Goal: Task Accomplishment & Management: Use online tool/utility

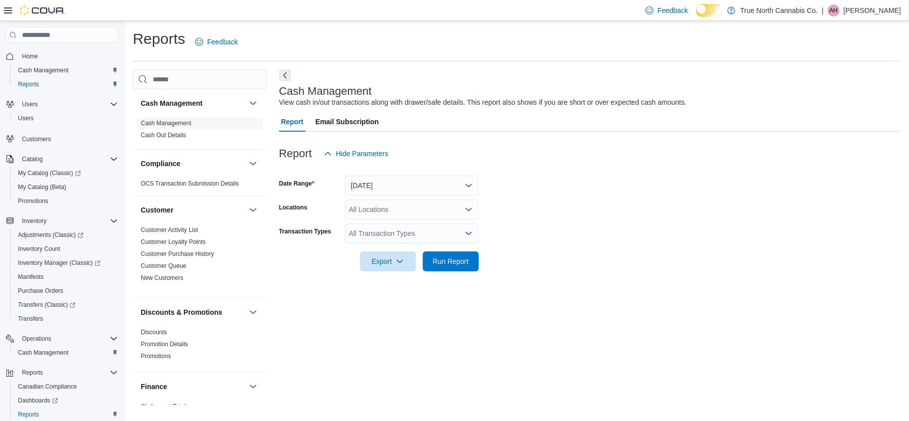
scroll to position [761, 0]
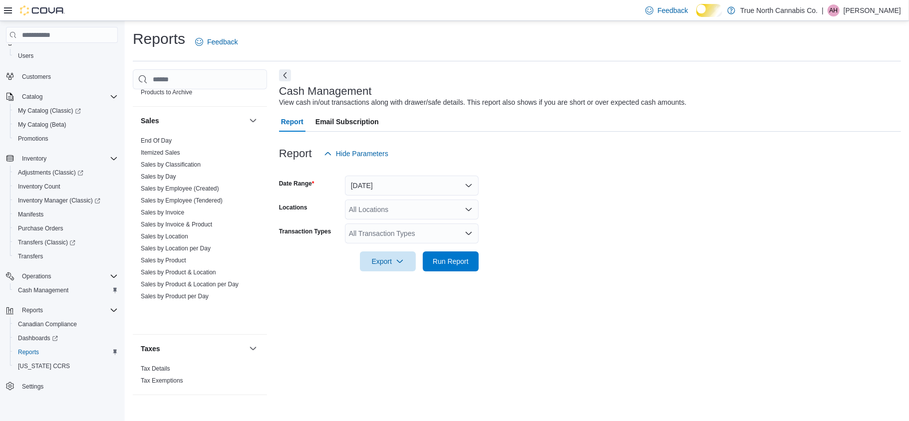
click at [860, 14] on p "[PERSON_NAME]" at bounding box center [871, 10] width 57 height 12
click at [523, 206] on form "Date Range Today Locations All Locations Transaction Types All Transaction Type…" at bounding box center [590, 218] width 622 height 108
click at [156, 135] on div "Sales" at bounding box center [200, 121] width 134 height 28
click at [158, 144] on link "End Of Day" at bounding box center [156, 140] width 31 height 7
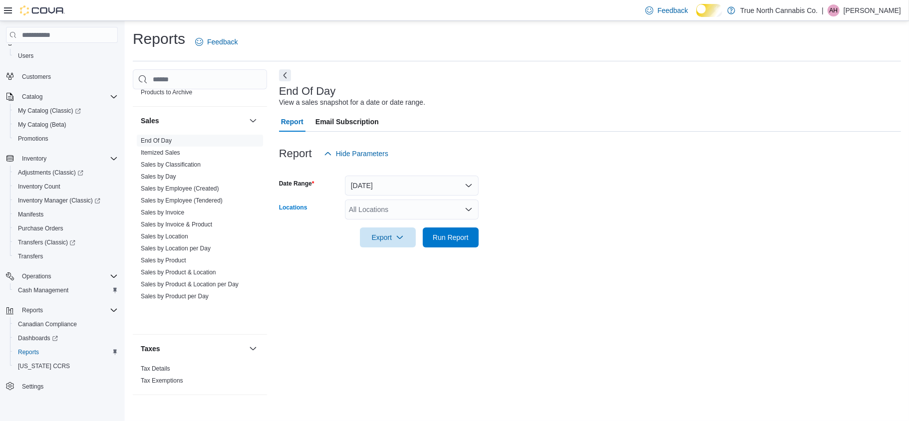
click at [397, 214] on div "All Locations" at bounding box center [412, 210] width 134 height 20
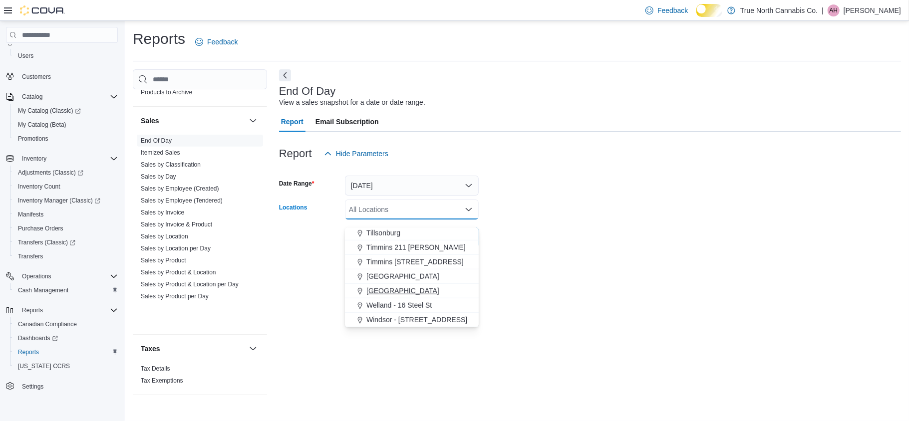
click at [408, 291] on span "Wallaceburg" at bounding box center [402, 291] width 73 height 10
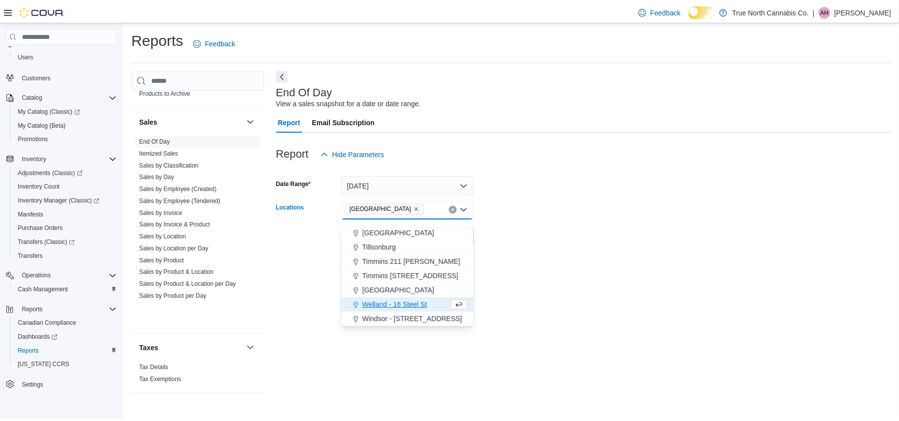
scroll to position [725, 0]
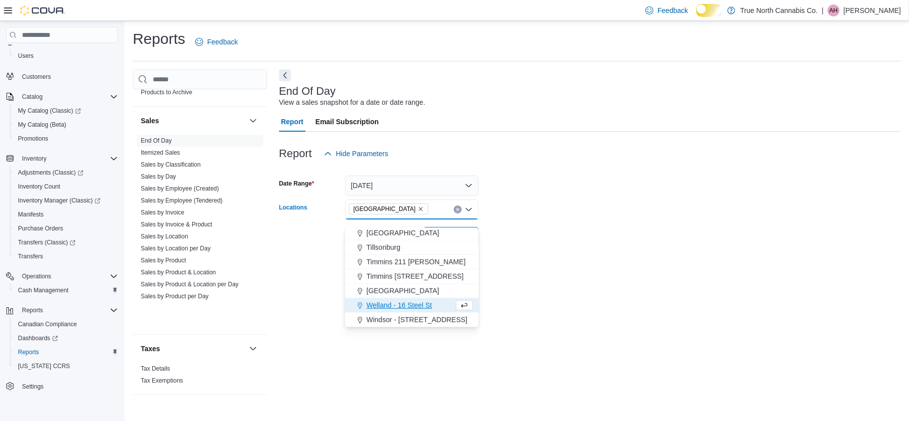
drag, startPoint x: 583, startPoint y: 248, endPoint x: 457, endPoint y: 254, distance: 126.4
click at [583, 248] on form "Date Range Today Locations Wallaceburg Combo box. Selected. Wallaceburg. Press …" at bounding box center [590, 206] width 622 height 84
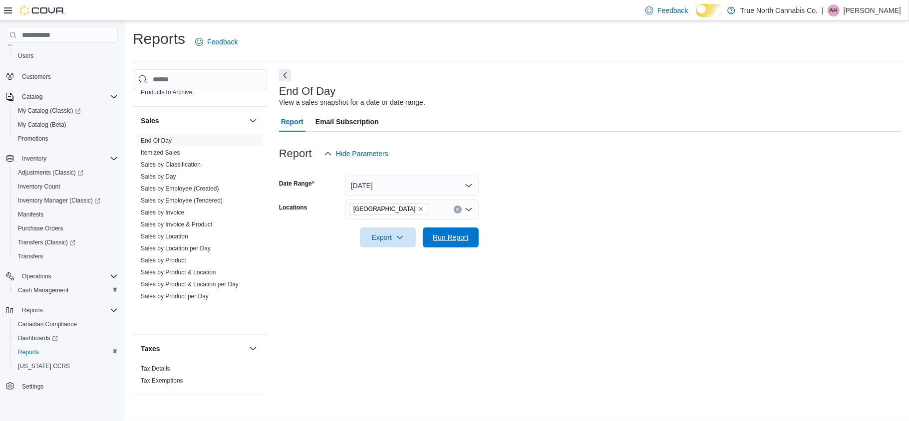
click at [446, 243] on span "Run Report" at bounding box center [451, 238] width 36 height 10
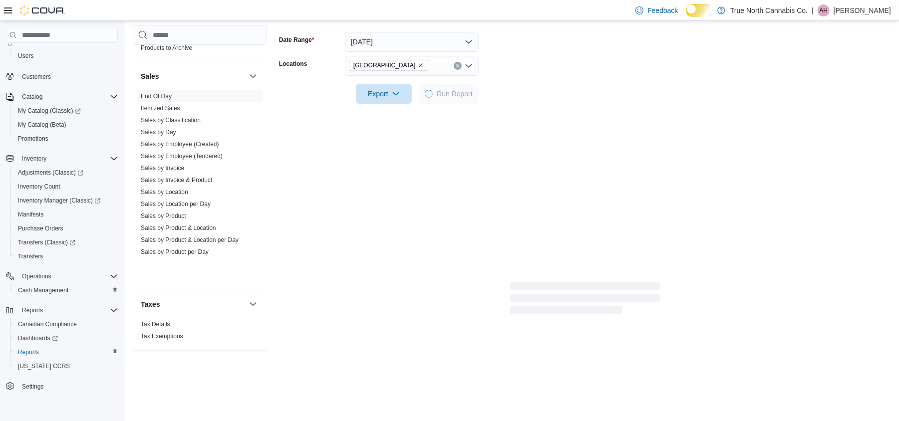
scroll to position [180, 0]
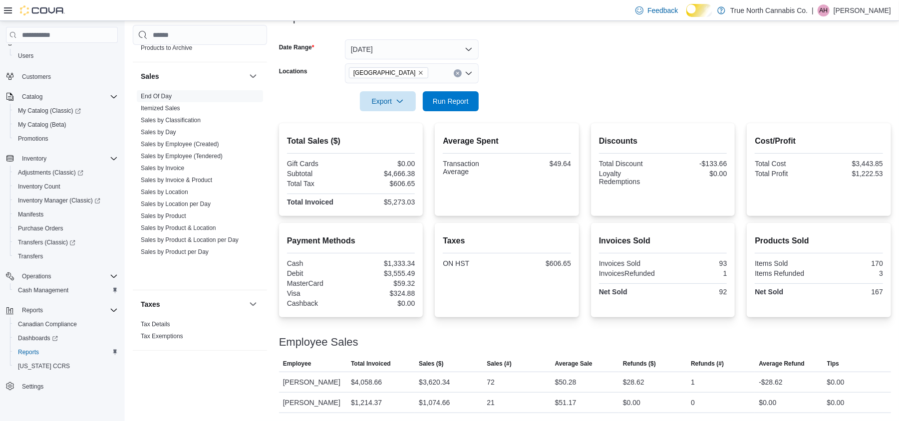
click at [571, 283] on div "Taxes ON HST $606.65" at bounding box center [507, 270] width 128 height 78
drag, startPoint x: 570, startPoint y: 130, endPoint x: 581, endPoint y: 130, distance: 11.5
click at [579, 130] on div "Average Spent Transaction Average $49.64" at bounding box center [507, 169] width 144 height 93
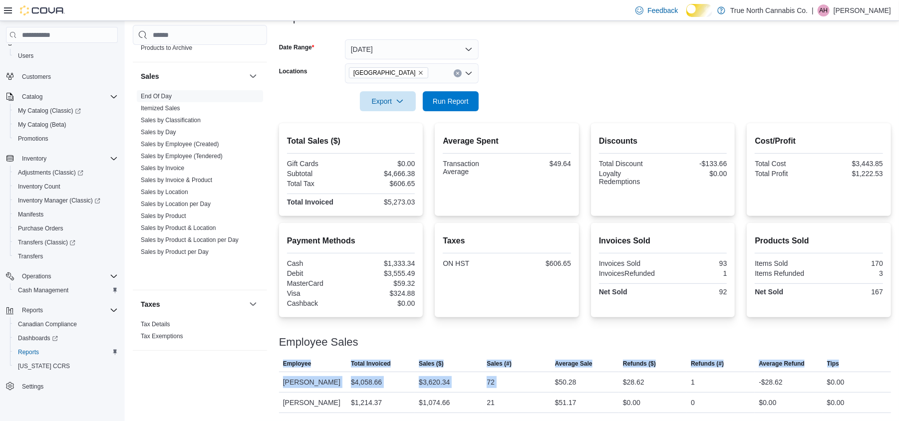
drag, startPoint x: 583, startPoint y: 411, endPoint x: 606, endPoint y: 435, distance: 32.8
click at [606, 285] on html "Feedback Dark Mode True North Cannabis Co. | AH Alex Hutchings Home Cash Manage…" at bounding box center [449, 74] width 899 height 421
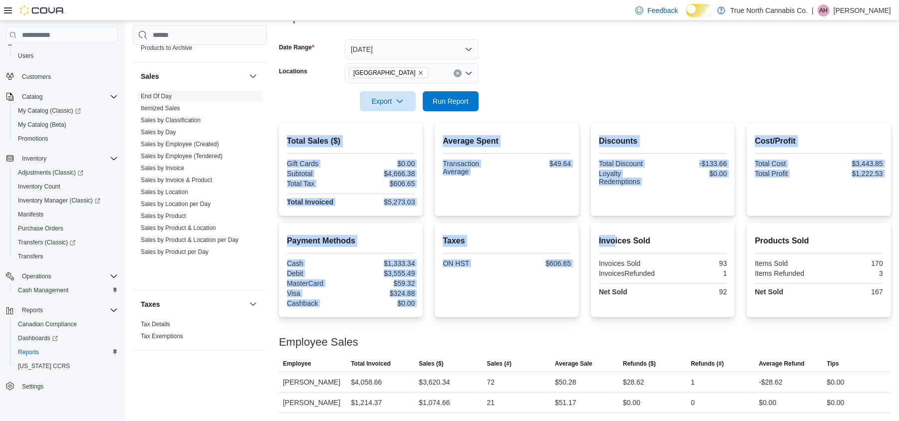
drag, startPoint x: 512, startPoint y: 78, endPoint x: 625, endPoint y: 201, distance: 166.7
click at [625, 201] on div "Report Hide Parameters Date Range Today Locations Wallaceburg Export Run Report…" at bounding box center [585, 205] width 612 height 418
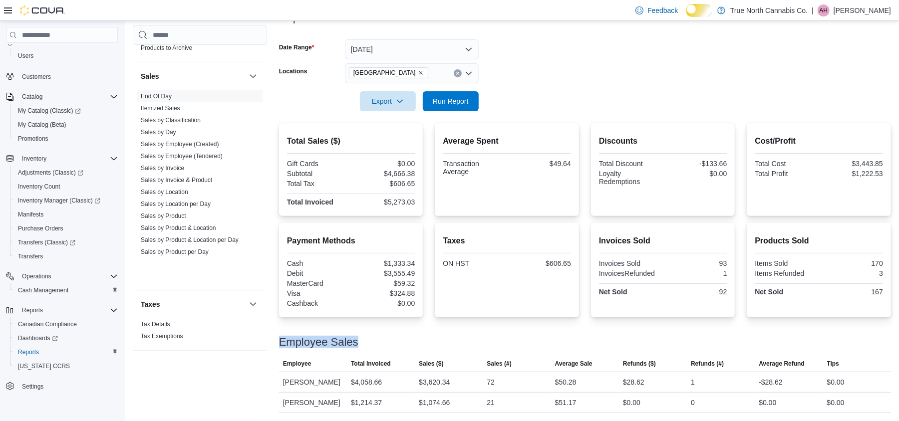
drag, startPoint x: 526, startPoint y: 324, endPoint x: 632, endPoint y: 452, distance: 166.2
click at [632, 285] on html "Feedback Dark Mode True North Cannabis Co. | AH Alex Hutchings Home Cash Manage…" at bounding box center [449, 74] width 899 height 421
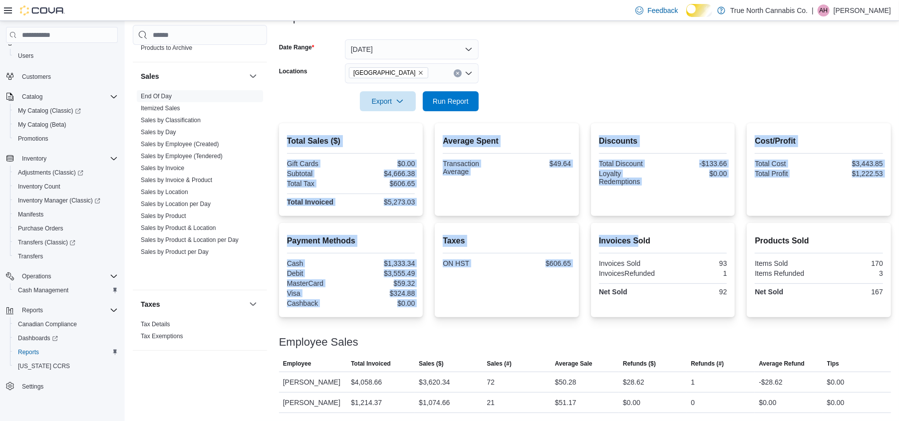
drag, startPoint x: 638, startPoint y: 202, endPoint x: 650, endPoint y: 212, distance: 15.6
click at [650, 212] on div "Report Hide Parameters Date Range Today Locations Wallaceburg Export Run Report…" at bounding box center [585, 205] width 612 height 418
click at [478, 135] on div "Average Spent Transaction Average $49.64" at bounding box center [507, 156] width 128 height 42
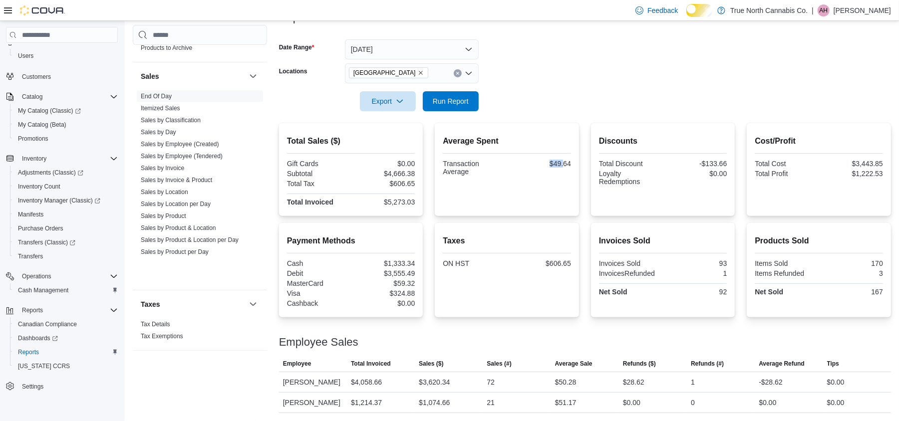
drag, startPoint x: 542, startPoint y: 135, endPoint x: 566, endPoint y: 130, distance: 24.4
click at [566, 160] on div "$49.64" at bounding box center [540, 164] width 62 height 8
click at [858, 9] on p "Alex Hutchings" at bounding box center [861, 10] width 57 height 12
click at [835, 90] on ul "Change Password Help Cova Learning Sign Out" at bounding box center [841, 109] width 100 height 88
click at [835, 136] on span "Sign Out" at bounding box center [826, 141] width 27 height 10
